Goal: Navigation & Orientation: Find specific page/section

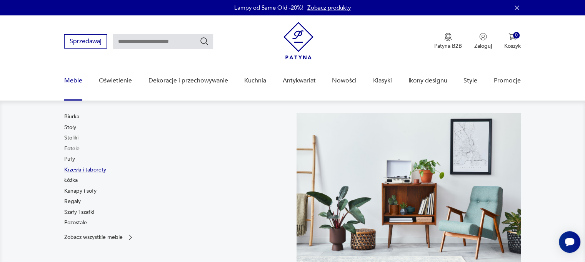
click at [98, 170] on link "Krzesła i taborety" at bounding box center [85, 170] width 42 height 8
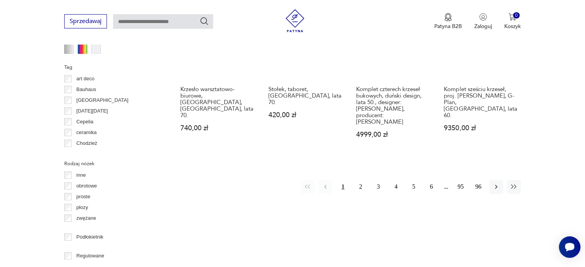
scroll to position [822, 0]
